Goal: Check status: Check status

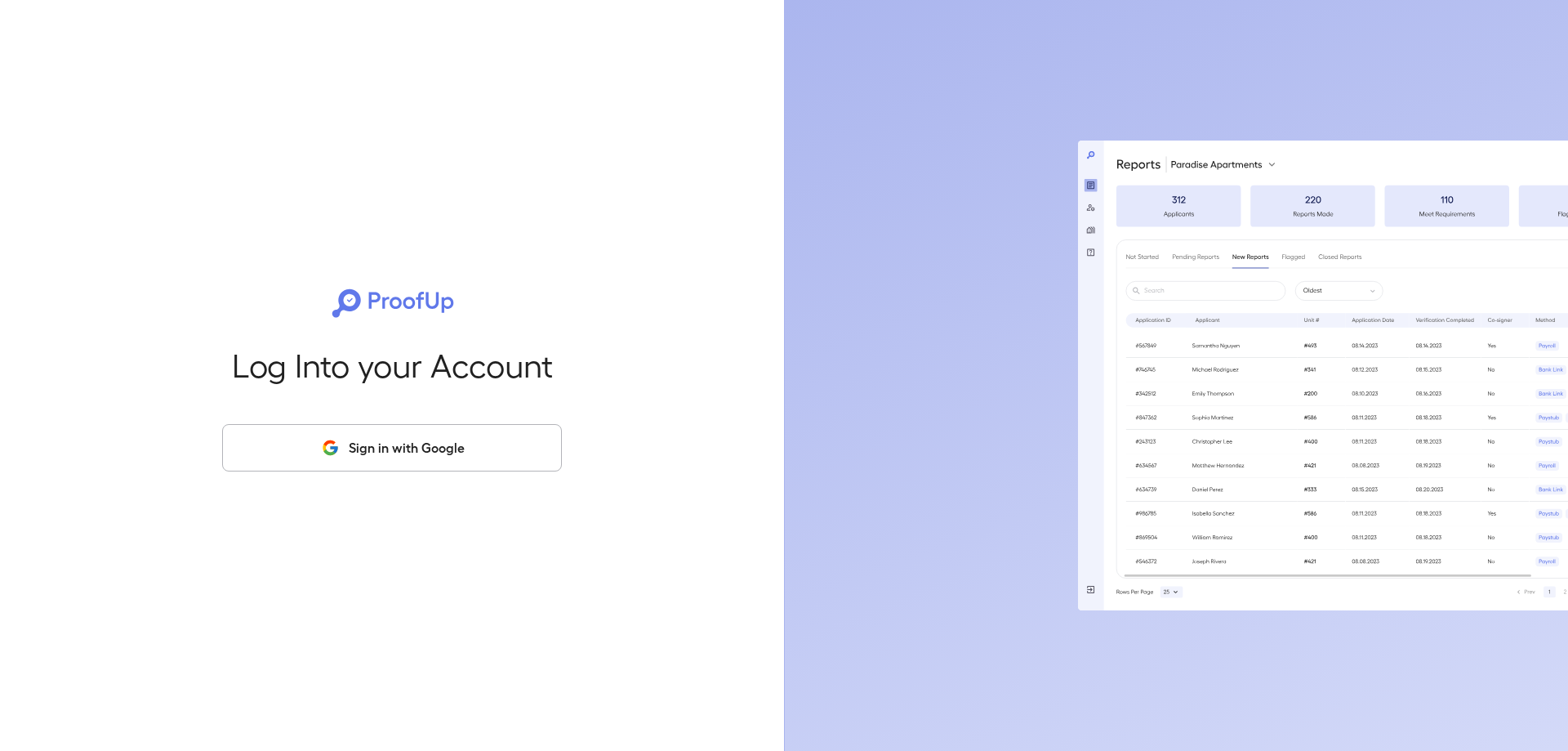
click at [490, 443] on button "Sign in with Google" at bounding box center [392, 448] width 340 height 47
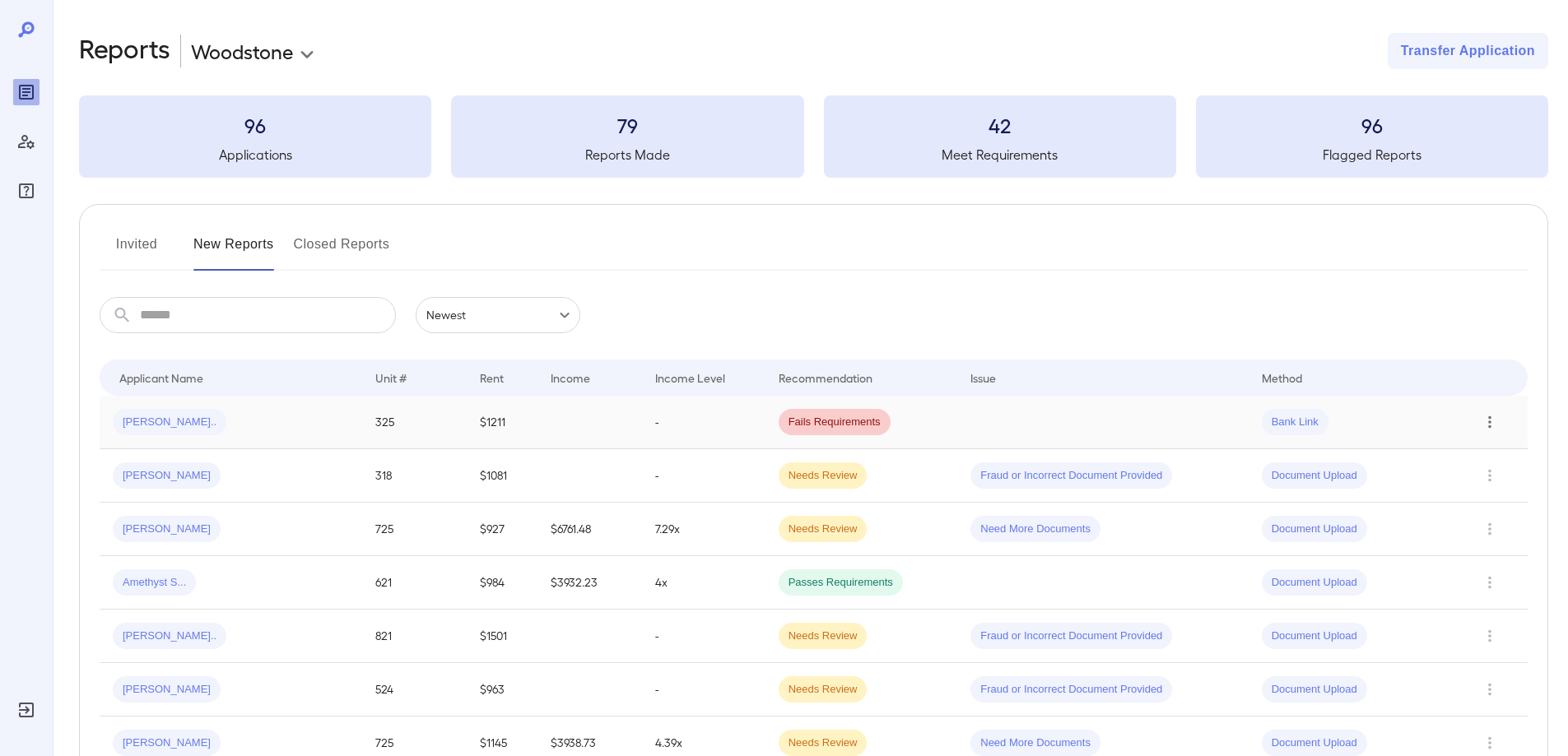
click at [1481, 423] on icon "Row Actions" at bounding box center [1489, 421] width 18 height 20
click at [1486, 482] on li "View Report" at bounding box center [1501, 481] width 130 height 26
